Goal: Information Seeking & Learning: Learn about a topic

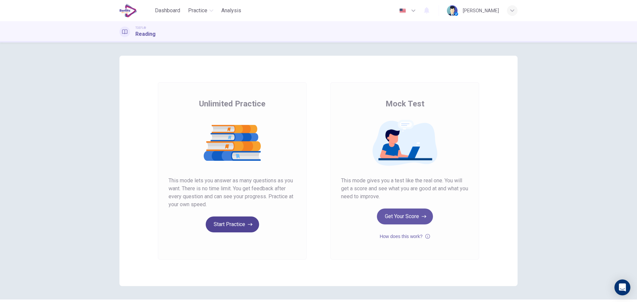
click at [228, 228] on button "Start Practice" at bounding box center [232, 225] width 53 height 16
click at [414, 217] on button "Get Your Score" at bounding box center [405, 217] width 56 height 16
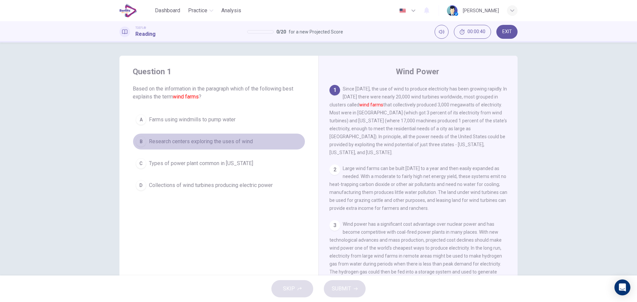
click at [145, 141] on button "B Research centers exploring the uses of wind" at bounding box center [219, 141] width 172 height 17
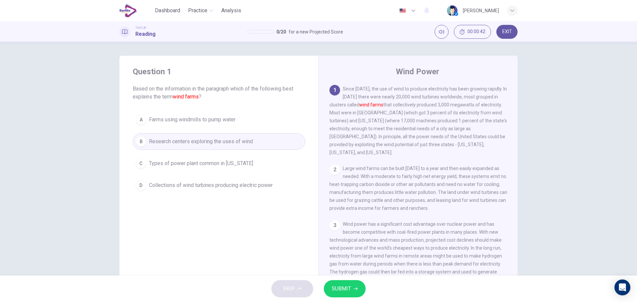
click at [343, 286] on span "SUBMIT" at bounding box center [341, 288] width 19 height 9
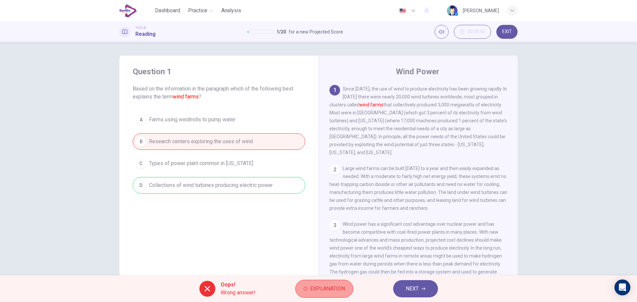
click at [339, 290] on span "Explanation" at bounding box center [327, 288] width 35 height 9
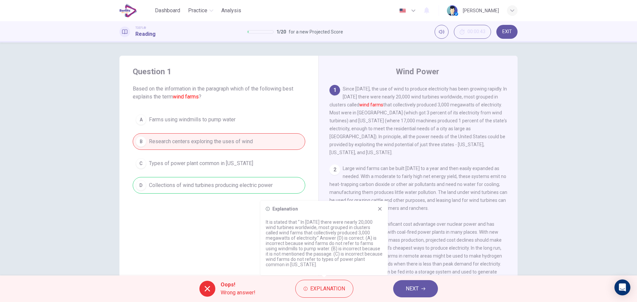
click at [379, 206] on icon at bounding box center [379, 208] width 5 height 5
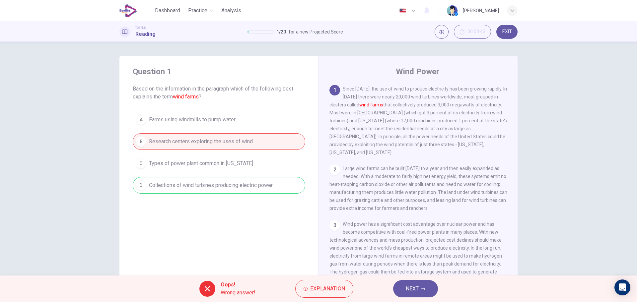
click at [404, 287] on button "NEXT" at bounding box center [415, 288] width 45 height 17
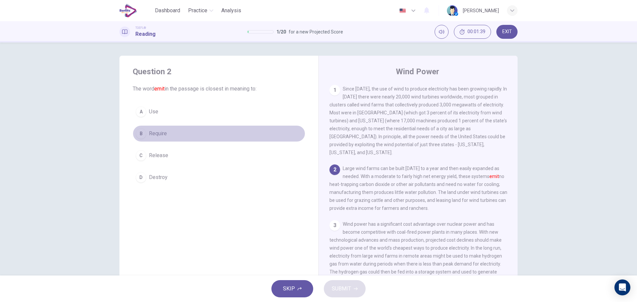
click at [142, 131] on div "B" at bounding box center [141, 133] width 11 height 11
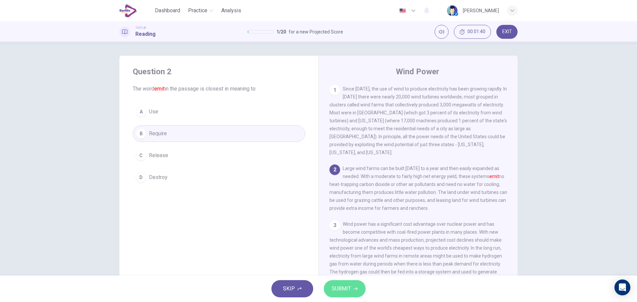
click at [340, 287] on span "SUBMIT" at bounding box center [341, 288] width 19 height 9
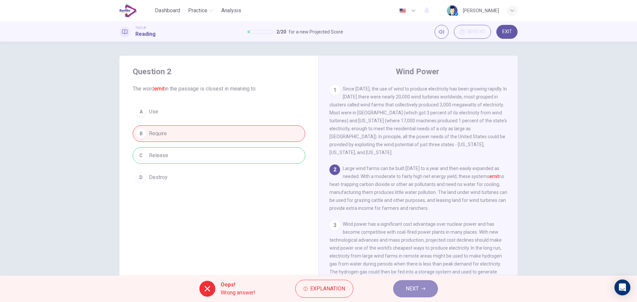
click at [399, 285] on button "NEXT" at bounding box center [415, 288] width 45 height 17
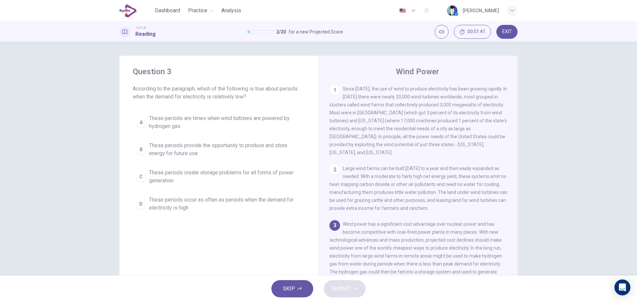
scroll to position [74, 0]
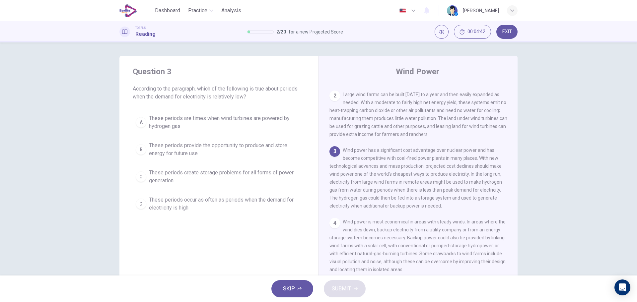
click at [141, 151] on div "B" at bounding box center [141, 149] width 11 height 11
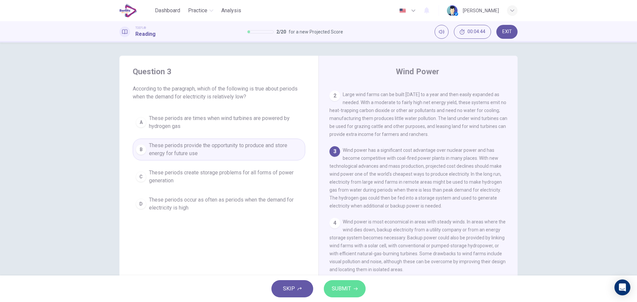
click at [348, 287] on span "SUBMIT" at bounding box center [341, 288] width 19 height 9
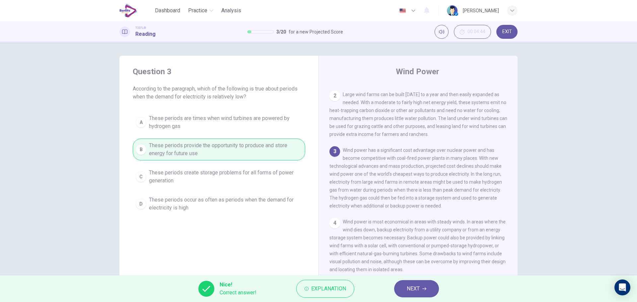
click at [420, 287] on button "NEXT" at bounding box center [416, 288] width 45 height 17
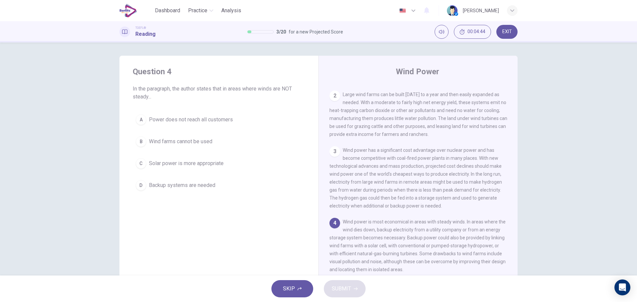
scroll to position [140, 0]
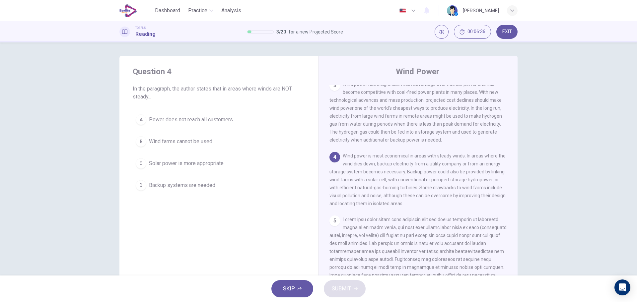
click at [141, 186] on div "D" at bounding box center [141, 185] width 11 height 11
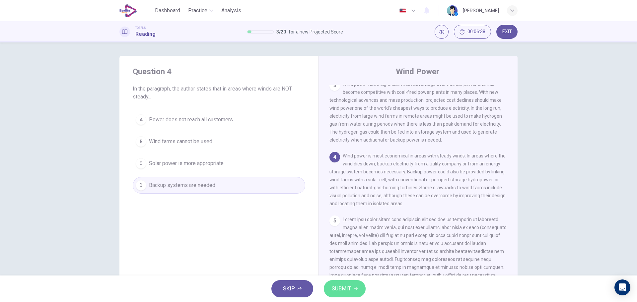
click at [343, 288] on span "SUBMIT" at bounding box center [341, 288] width 19 height 9
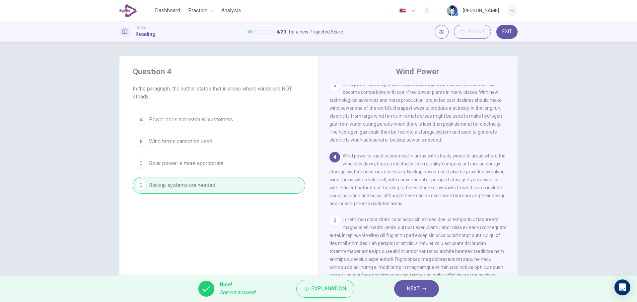
click at [401, 286] on button "NEXT" at bounding box center [416, 288] width 45 height 17
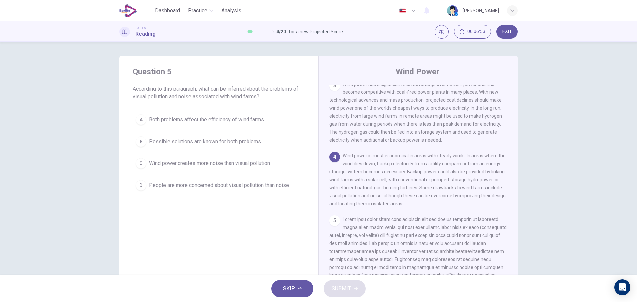
scroll to position [166, 0]
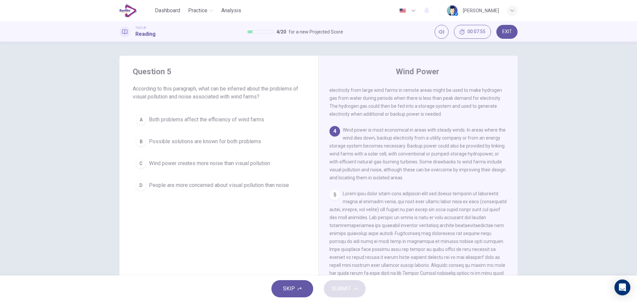
click at [140, 117] on div "A" at bounding box center [141, 119] width 11 height 11
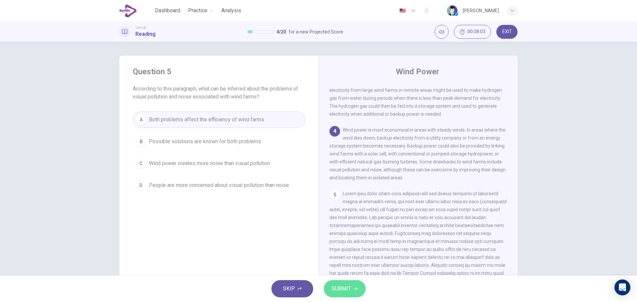
click at [355, 283] on button "SUBMIT" at bounding box center [345, 288] width 42 height 17
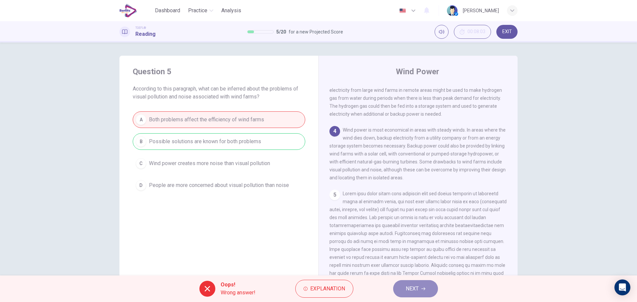
click at [398, 286] on button "NEXT" at bounding box center [415, 288] width 45 height 17
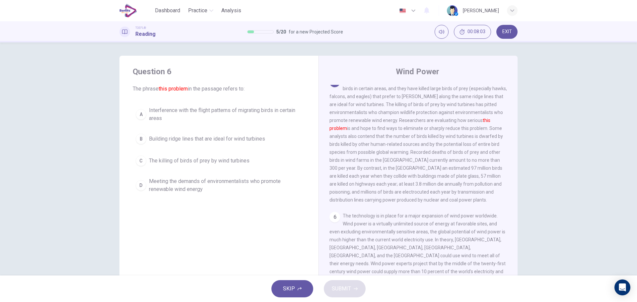
scroll to position [281, 0]
drag, startPoint x: 514, startPoint y: 213, endPoint x: 514, endPoint y: 203, distance: 9.3
click at [514, 203] on div "Wind Power 1 Since [DATE], the use of wind to produce electricity has been grow…" at bounding box center [417, 171] width 199 height 230
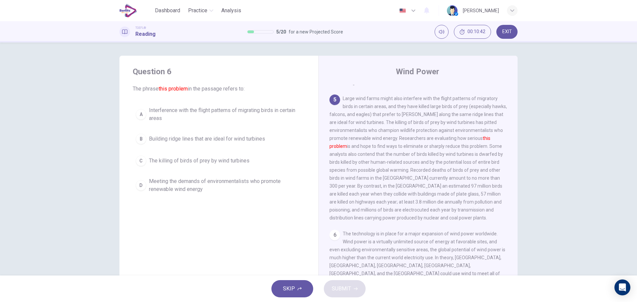
click at [140, 114] on div "A" at bounding box center [141, 114] width 11 height 11
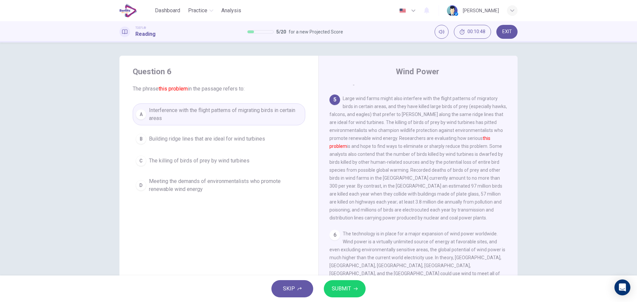
click at [343, 289] on span "SUBMIT" at bounding box center [341, 288] width 19 height 9
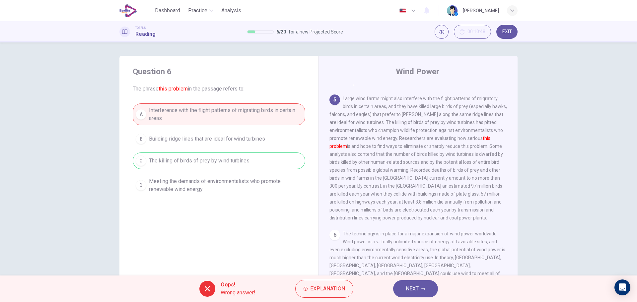
click at [409, 290] on span "NEXT" at bounding box center [412, 288] width 13 height 9
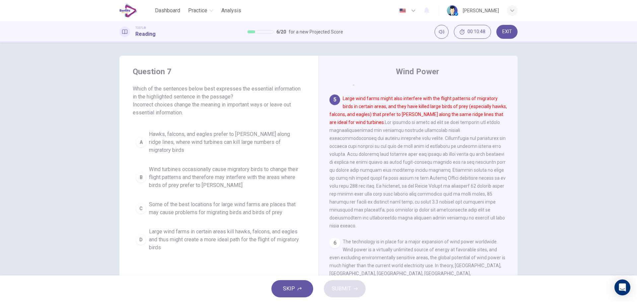
scroll to position [272, 0]
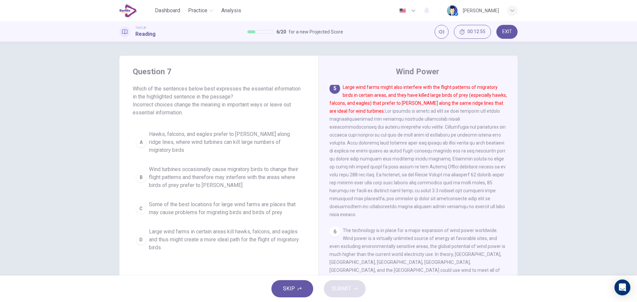
click at [136, 203] on div "C" at bounding box center [141, 208] width 11 height 11
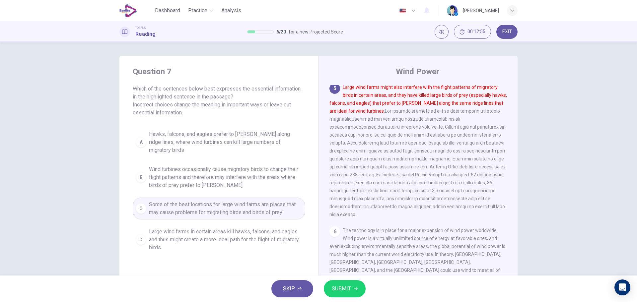
click at [347, 287] on span "SUBMIT" at bounding box center [341, 288] width 19 height 9
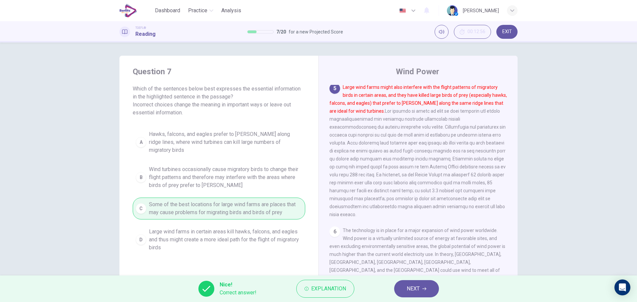
click at [404, 288] on button "NEXT" at bounding box center [416, 288] width 45 height 17
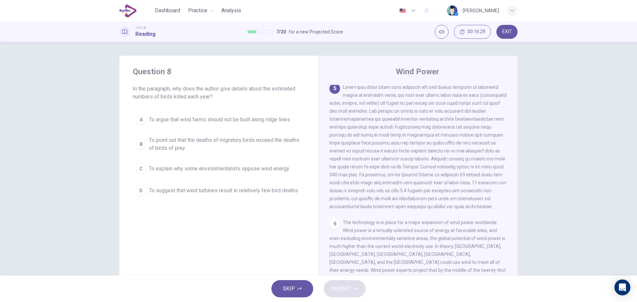
click at [506, 34] on span "EXIT" at bounding box center [507, 31] width 10 height 5
